Goal: Task Accomplishment & Management: Use online tool/utility

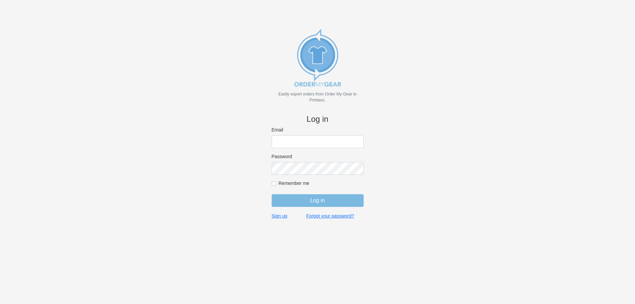
type input "[EMAIL_ADDRESS][DOMAIN_NAME]"
click at [293, 197] on input "Log in" at bounding box center [318, 200] width 92 height 13
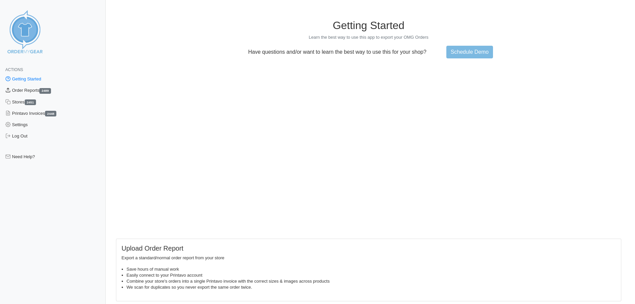
click at [21, 89] on link "Order Reports 2489" at bounding box center [53, 90] width 106 height 11
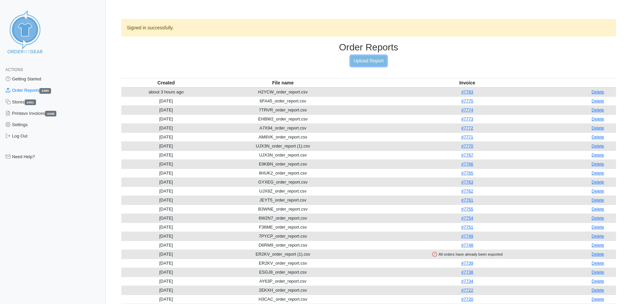
click at [367, 63] on link "Upload Report" at bounding box center [369, 61] width 36 height 10
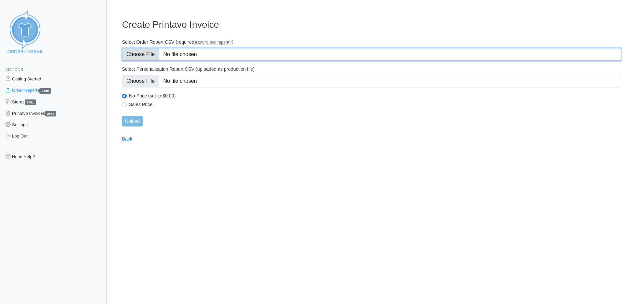
click at [140, 57] on input "Select Order Report CSV (required) How to find report" at bounding box center [371, 54] width 499 height 13
type input "C:\fakepath\GEKK2_order_report.csv"
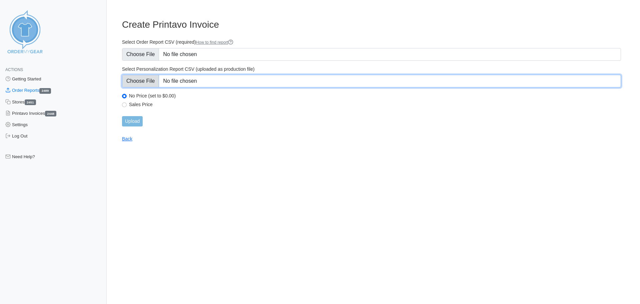
click at [145, 81] on input "Select Personalization Report CSV (uploaded as production file)" at bounding box center [371, 81] width 499 height 13
type input "C:\fakepath\GEKK2_personalization_report.csv"
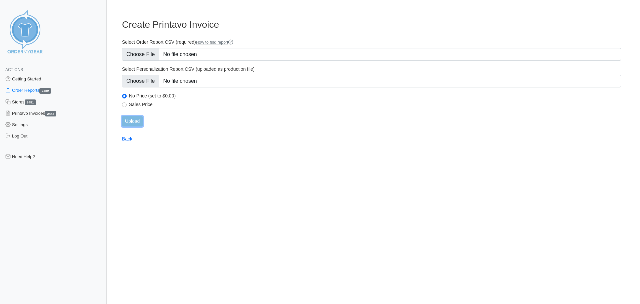
click at [132, 119] on input "Upload" at bounding box center [132, 121] width 21 height 10
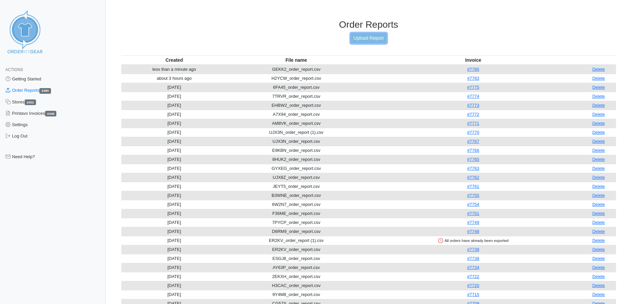
click at [362, 36] on link "Upload Report" at bounding box center [369, 38] width 36 height 10
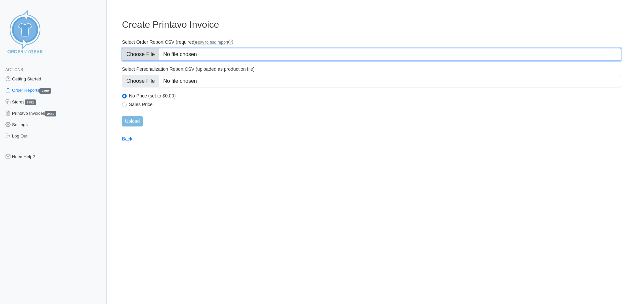
click at [148, 53] on input "Select Order Report CSV (required) How to find report" at bounding box center [371, 54] width 499 height 13
type input "C:\fakepath\NGPEV_order_report.csv"
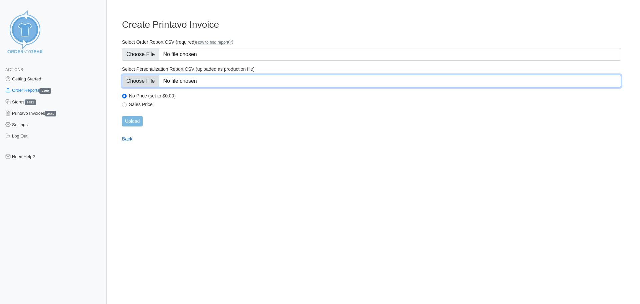
click at [131, 81] on input "Select Personalization Report CSV (uploaded as production file)" at bounding box center [371, 81] width 499 height 13
type input "C:\fakepath\NGPEV_personalization_report.csv"
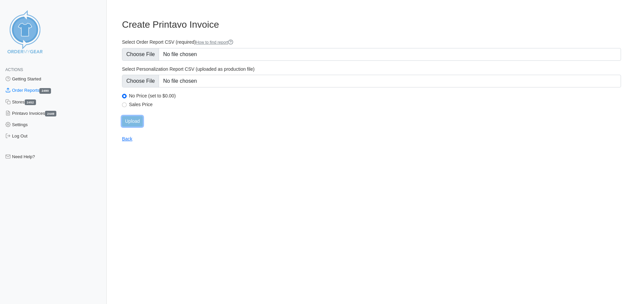
click at [132, 124] on input "Upload" at bounding box center [132, 121] width 21 height 10
